Goal: Information Seeking & Learning: Learn about a topic

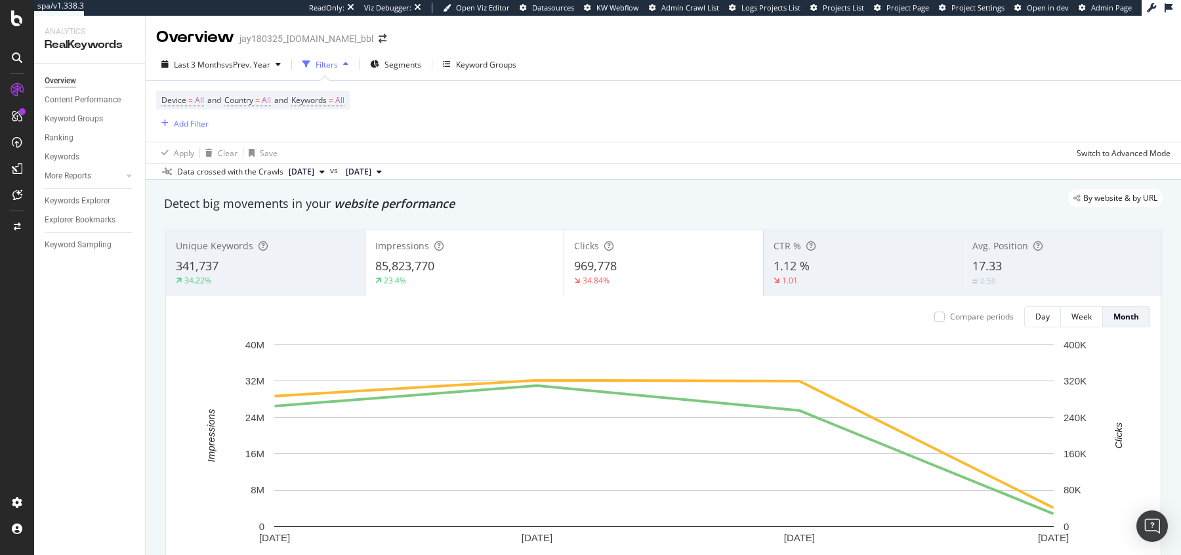
click at [839, 9] on span "Projects List" at bounding box center [843, 8] width 41 height 10
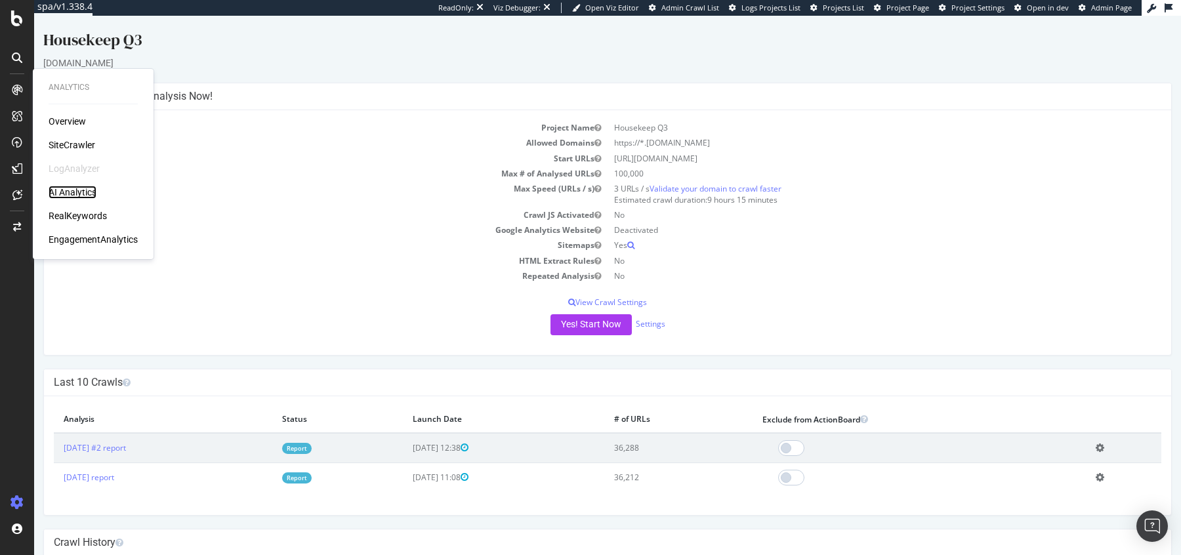
click at [60, 192] on div "AI Analytics" at bounding box center [73, 192] width 48 height 13
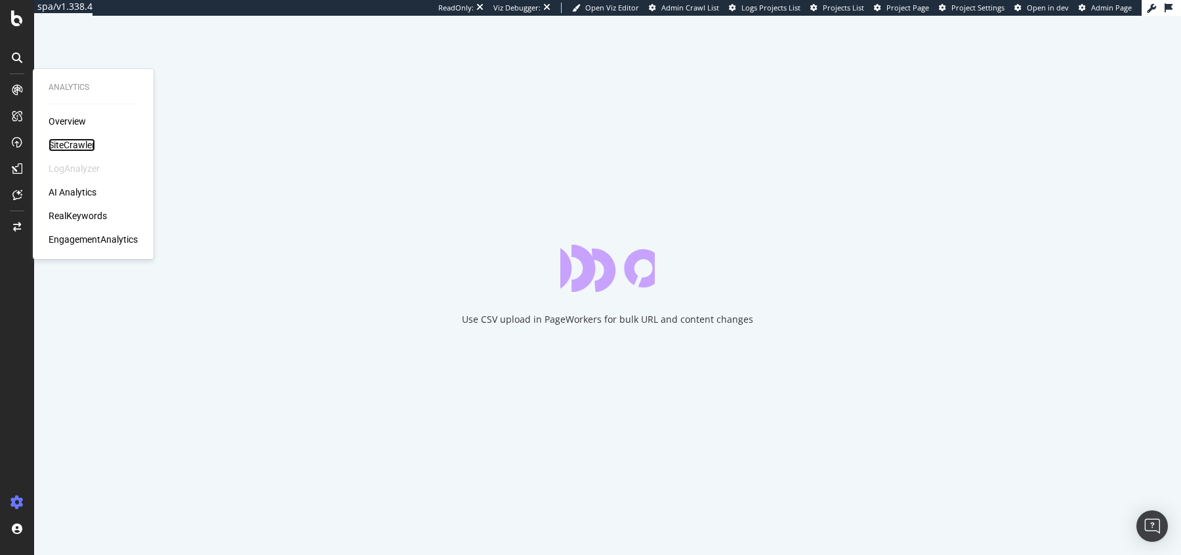
click at [61, 142] on div "SiteCrawler" at bounding box center [72, 144] width 47 height 13
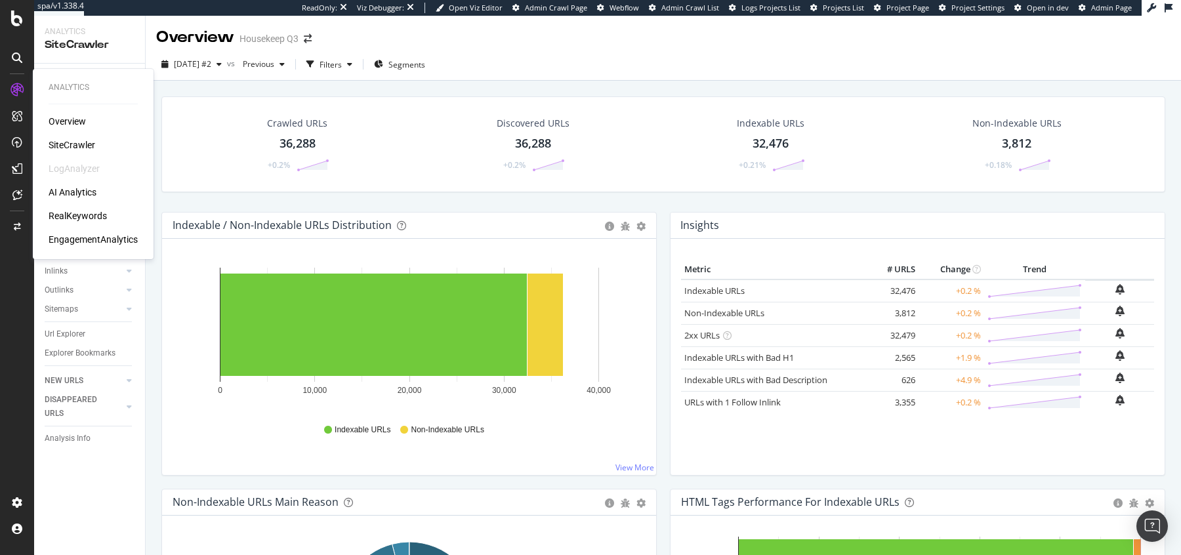
click at [72, 211] on div "RealKeywords" at bounding box center [78, 215] width 58 height 13
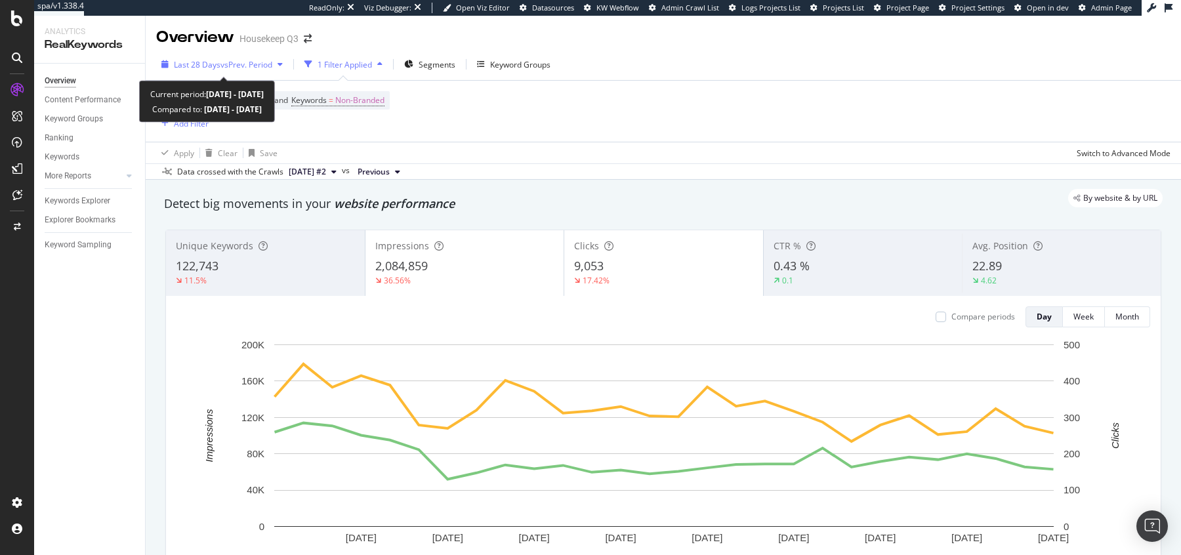
click at [267, 66] on span "vs Prev. Period" at bounding box center [247, 64] width 52 height 11
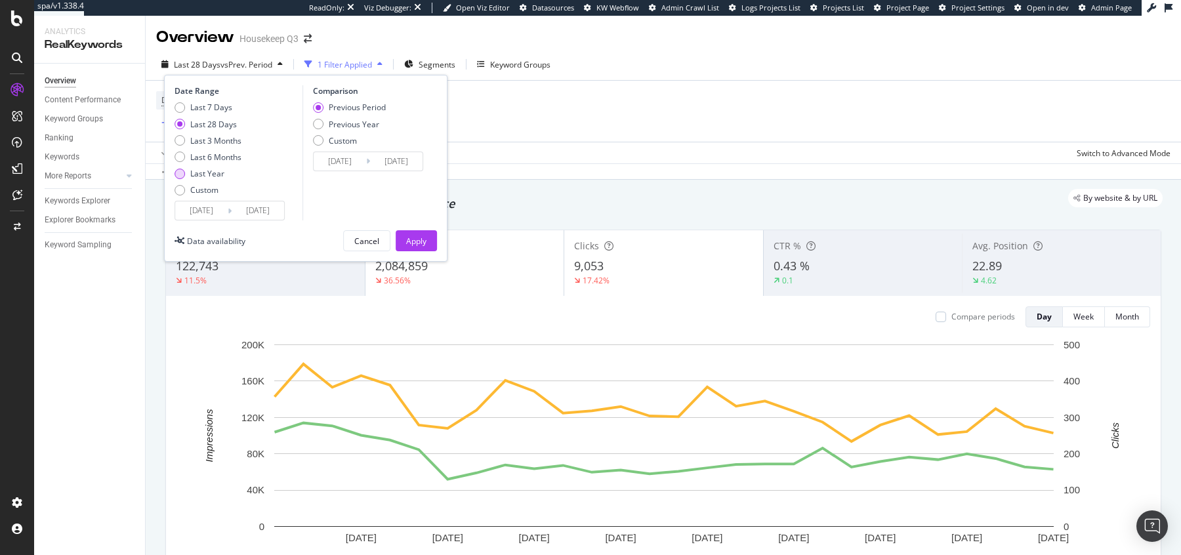
click at [203, 172] on div "Last Year" at bounding box center [207, 173] width 34 height 11
type input "2024/10/05"
click at [413, 252] on div "Date Range Last 7 Days Last 28 Days Last 3 Months Last 6 Months Last Year Custo…" at bounding box center [306, 168] width 284 height 187
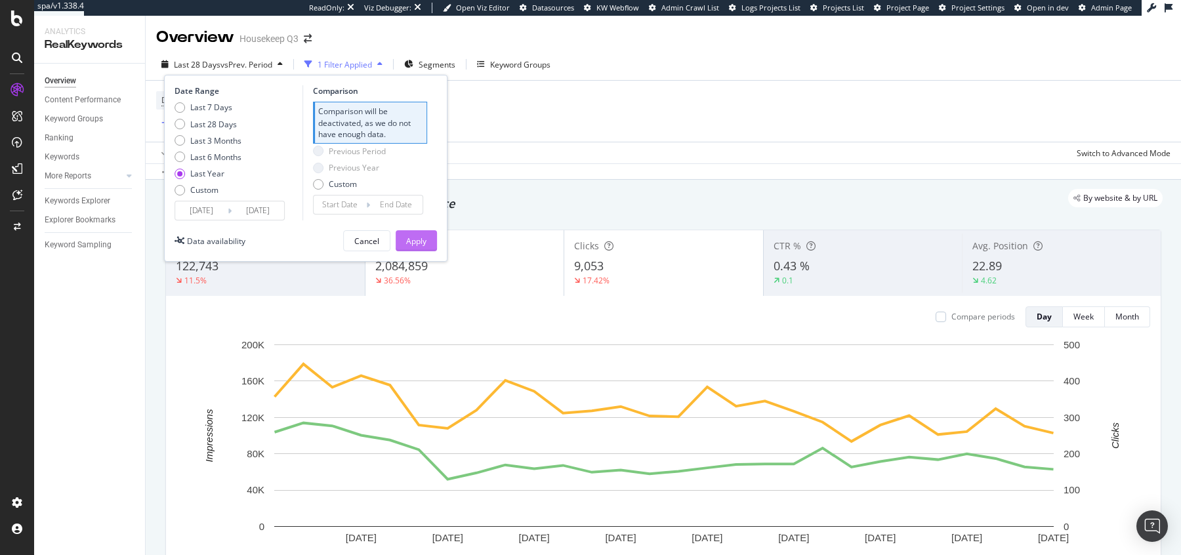
click at [415, 238] on div "Apply" at bounding box center [416, 241] width 20 height 11
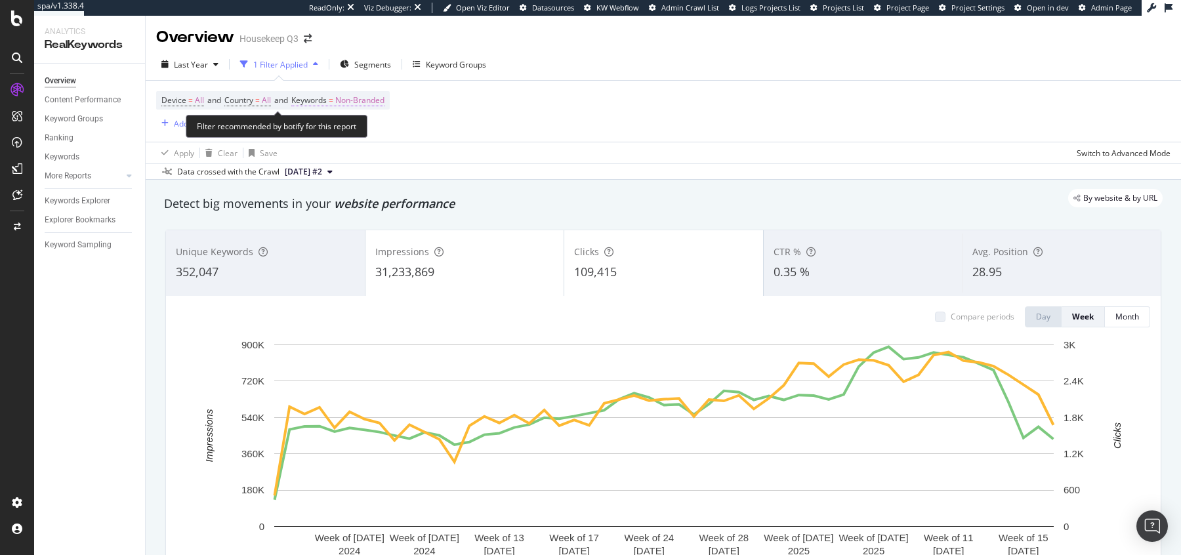
click at [377, 100] on span "Non-Branded" at bounding box center [359, 100] width 49 height 18
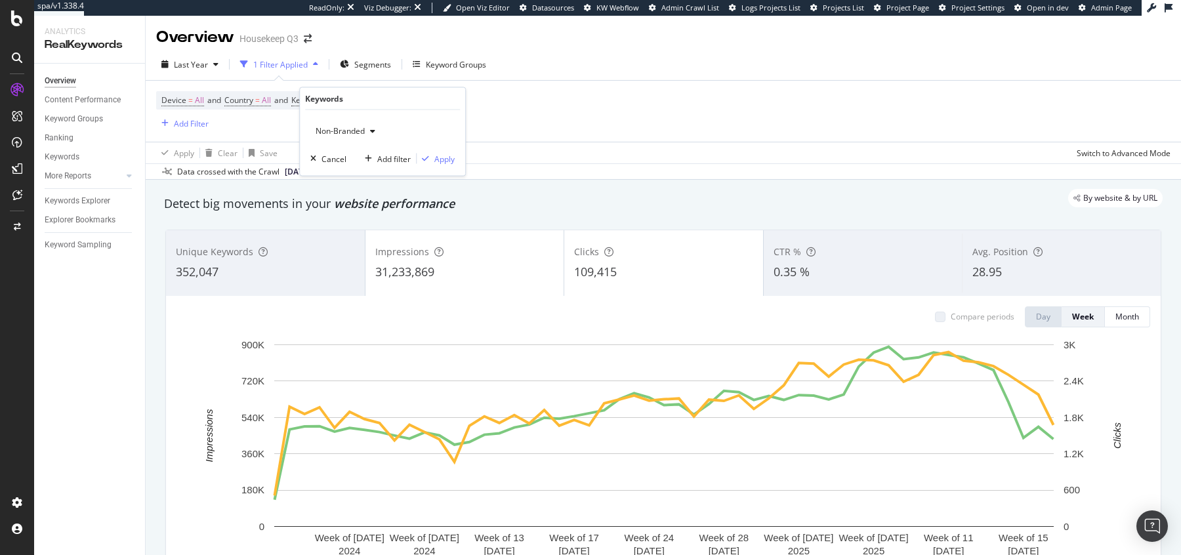
click at [354, 126] on span "Non-Branded" at bounding box center [337, 130] width 54 height 11
click at [354, 232] on span "All" at bounding box center [389, 233] width 134 height 12
click at [445, 163] on div "Apply" at bounding box center [436, 159] width 38 height 12
